Goal: Find contact information: Find contact information

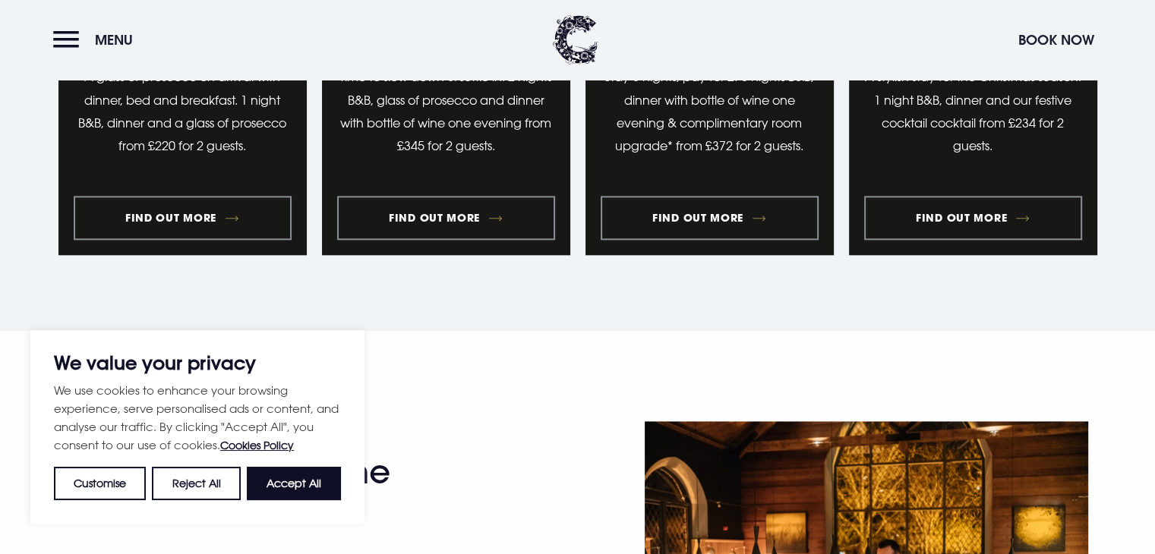
scroll to position [1822, 0]
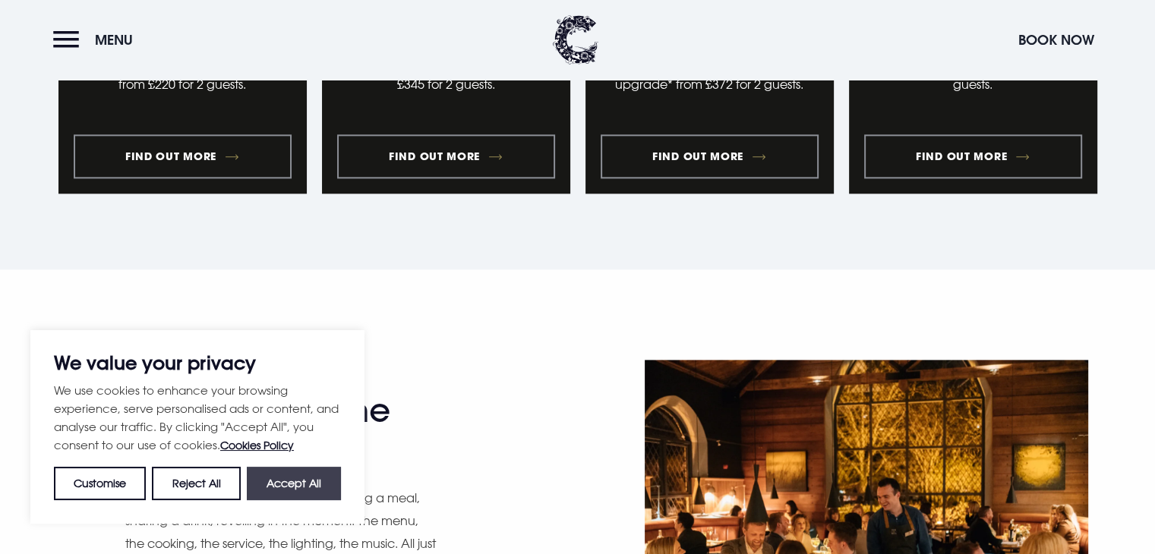
click at [297, 477] on button "Accept All" at bounding box center [294, 483] width 94 height 33
checkbox input "true"
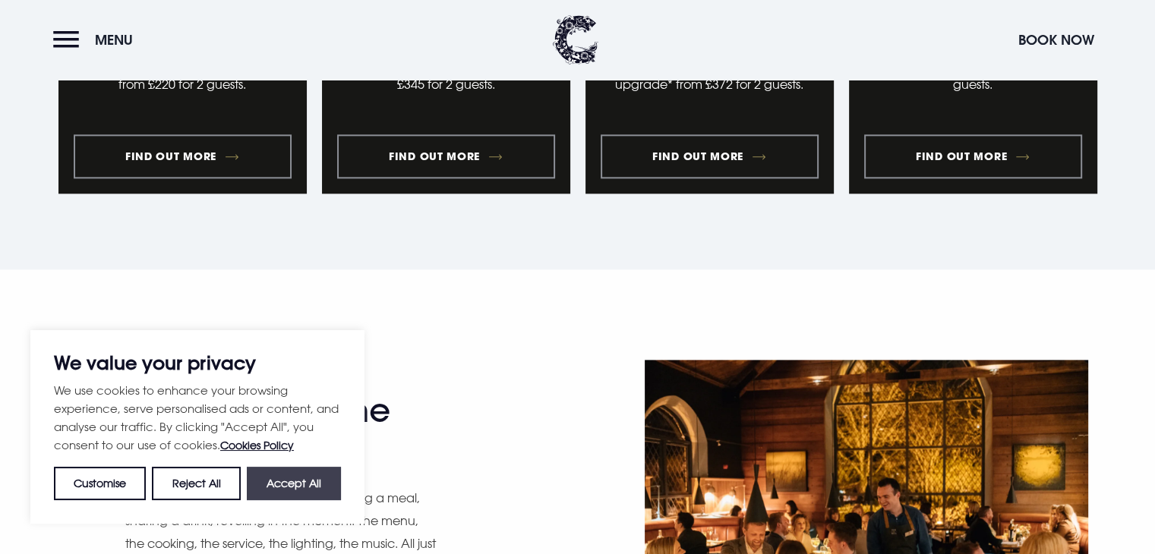
checkbox input "true"
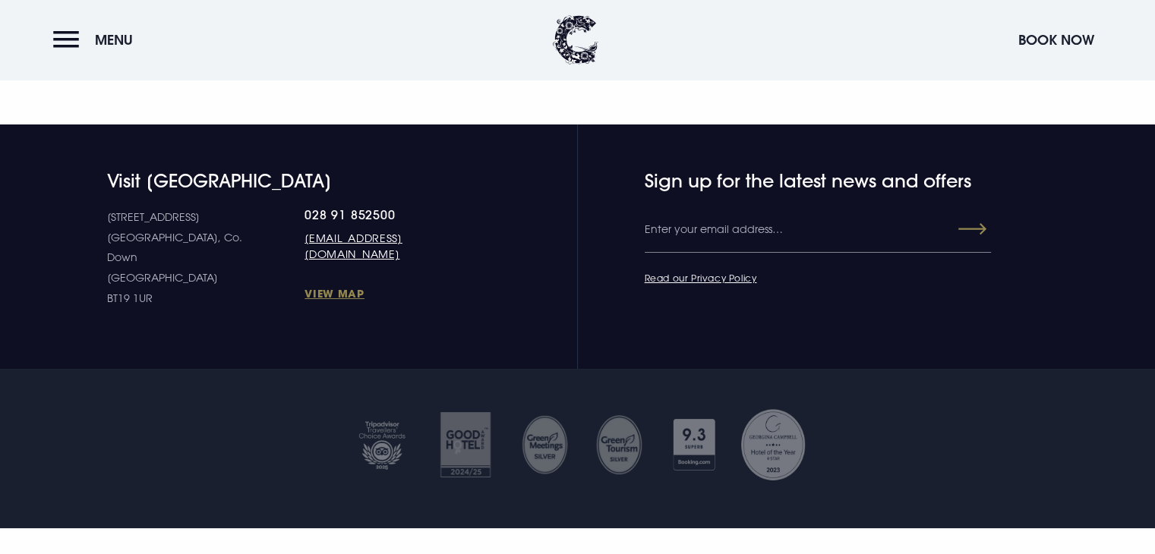
scroll to position [5539, 0]
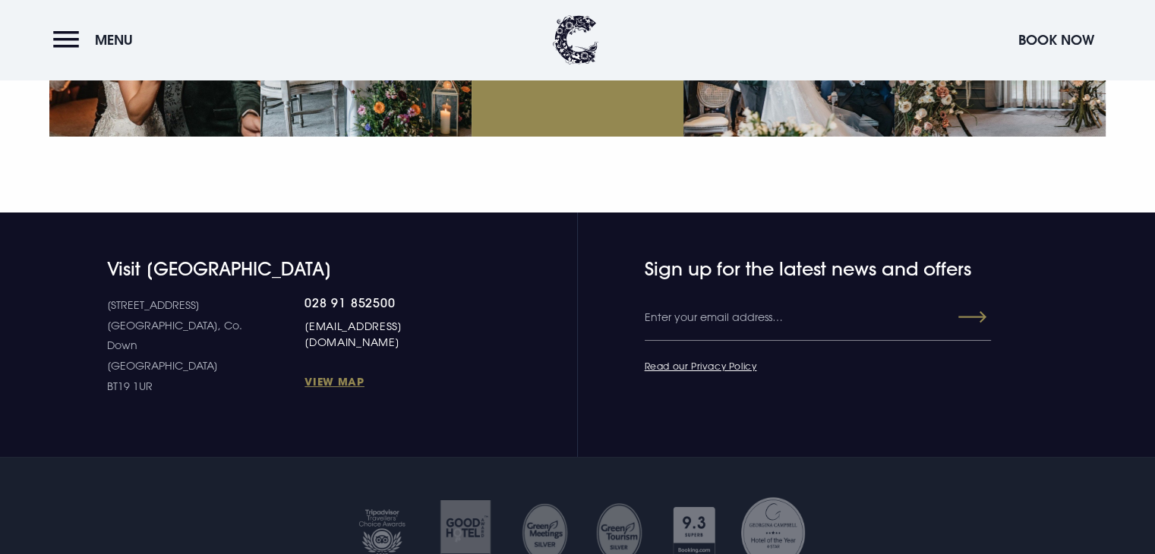
drag, startPoint x: 465, startPoint y: 292, endPoint x: 249, endPoint y: 289, distance: 215.6
click at [249, 295] on div "[STREET_ADDRESS] Down [GEOGRAPHIC_DATA] BT19 1UR 028 91 852500 [EMAIL_ADDRESS][…" at bounding box center [293, 345] width 372 height 101
copy link "[EMAIL_ADDRESS][DOMAIN_NAME]"
